Goal: Register for event/course

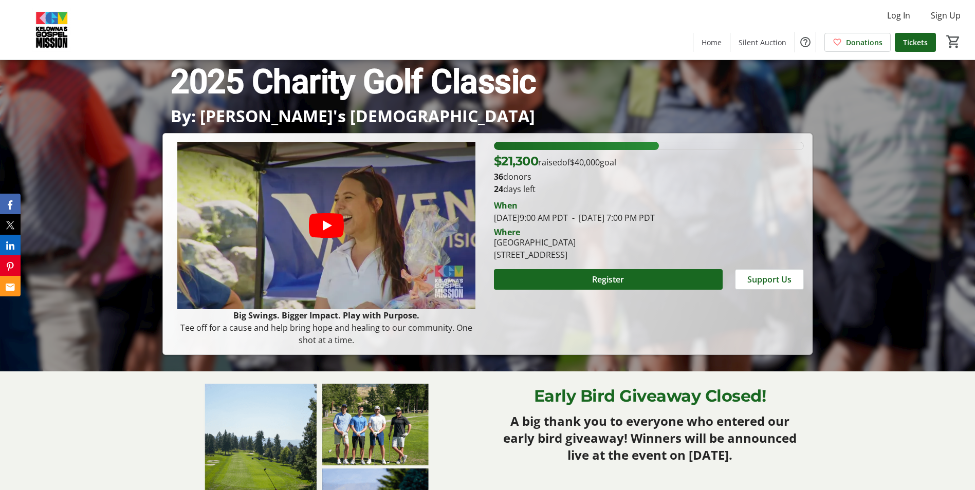
scroll to position [154, 0]
